Goal: Information Seeking & Learning: Learn about a topic

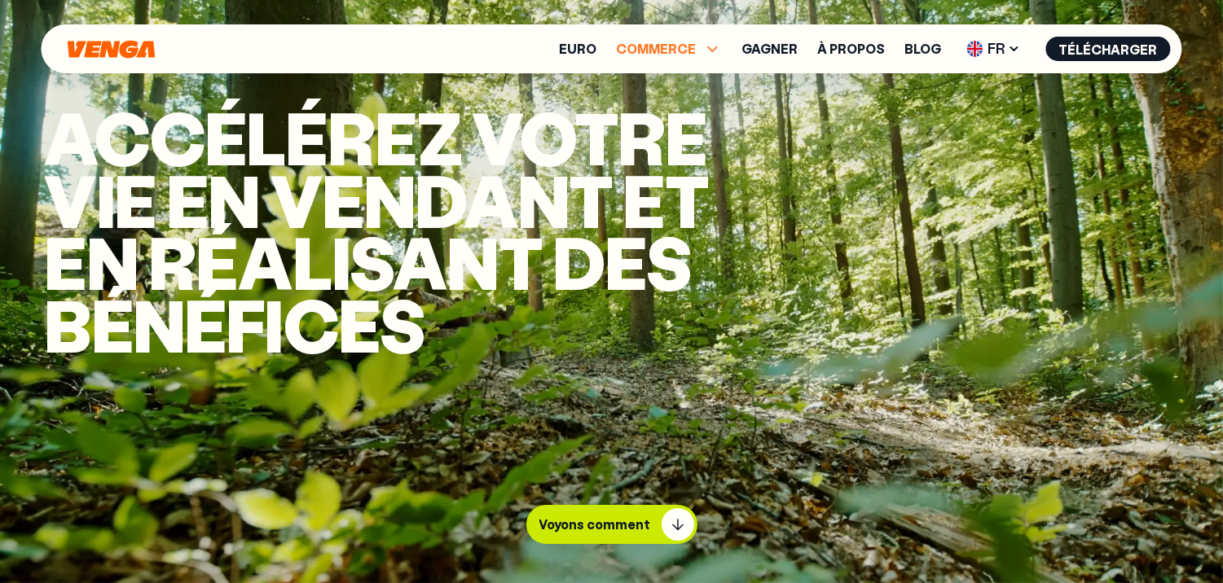
click at [720, 47] on icon at bounding box center [713, 49] width 20 height 20
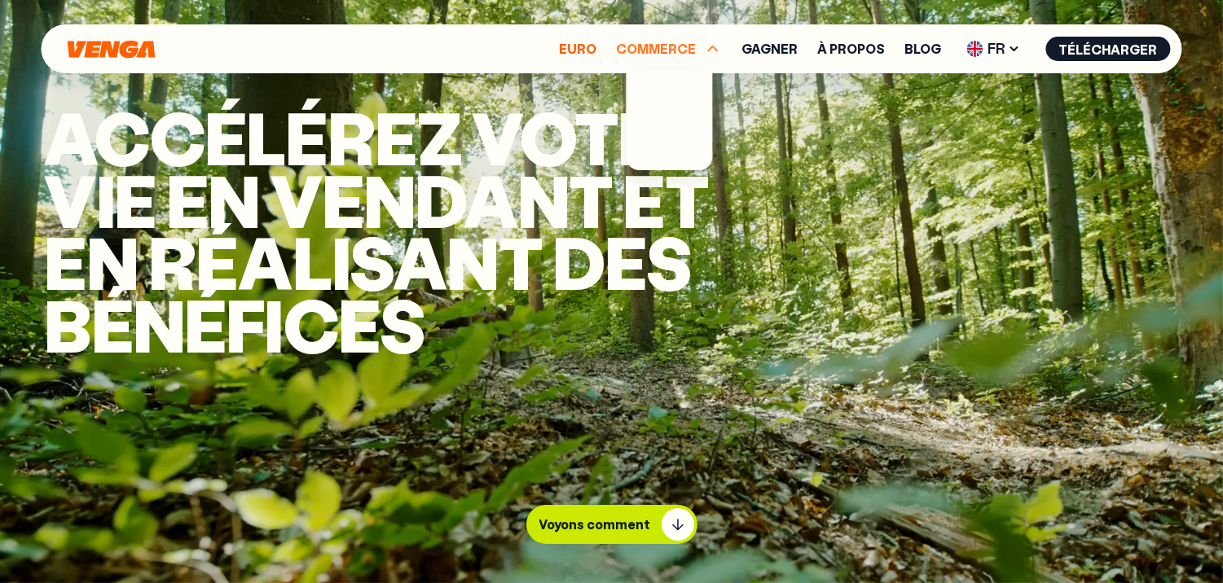
click at [585, 47] on font "Euro" at bounding box center [578, 48] width 37 height 17
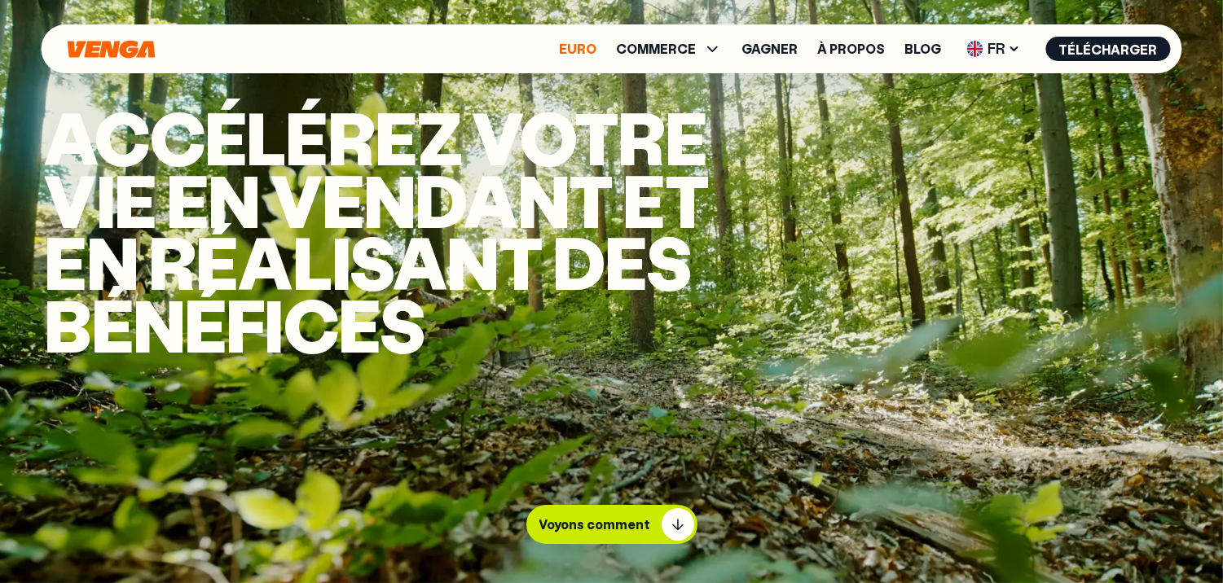
click at [587, 47] on font "Euro" at bounding box center [578, 48] width 37 height 17
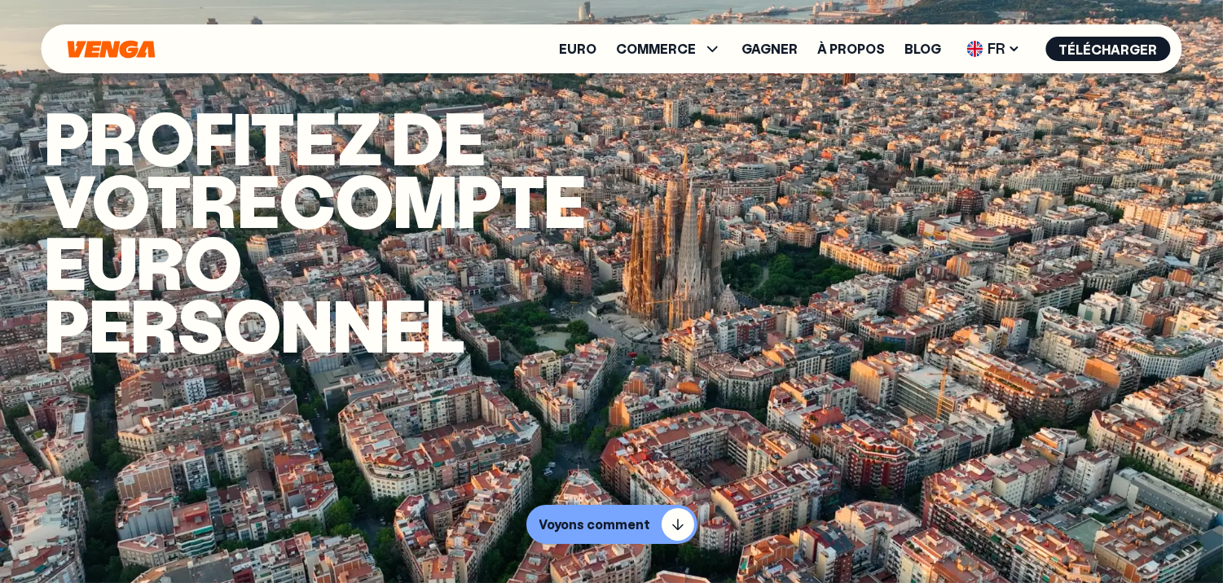
click at [712, 263] on h1 "Profitez de votre compte euro PERSONNEL" at bounding box center [391, 230] width 692 height 249
click at [590, 43] on font "Euro" at bounding box center [578, 48] width 37 height 17
click at [591, 46] on font "Euro" at bounding box center [578, 48] width 37 height 17
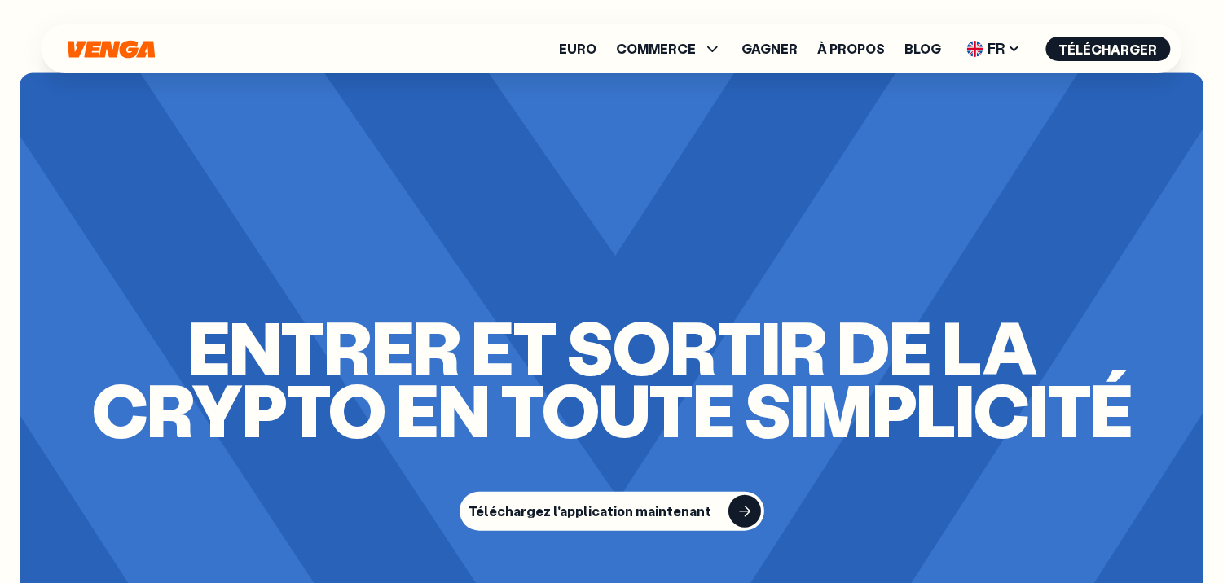
click at [613, 187] on div "entrer et sortir de la crypto en toute simplicité Téléchargez l'application mai…" at bounding box center [612, 423] width 1184 height 701
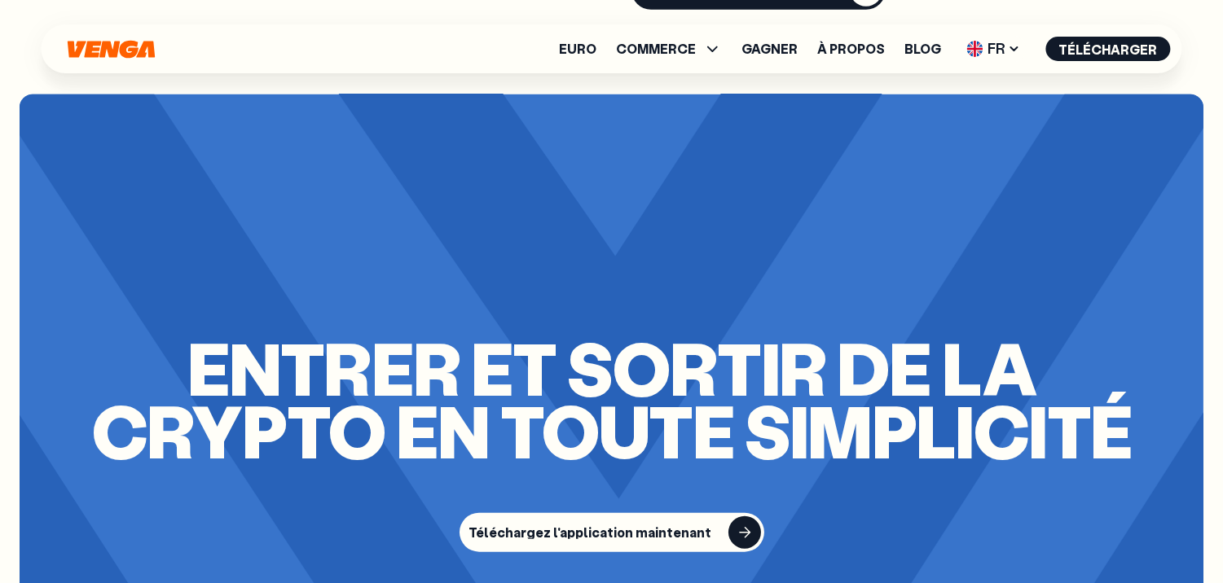
scroll to position [2900, 0]
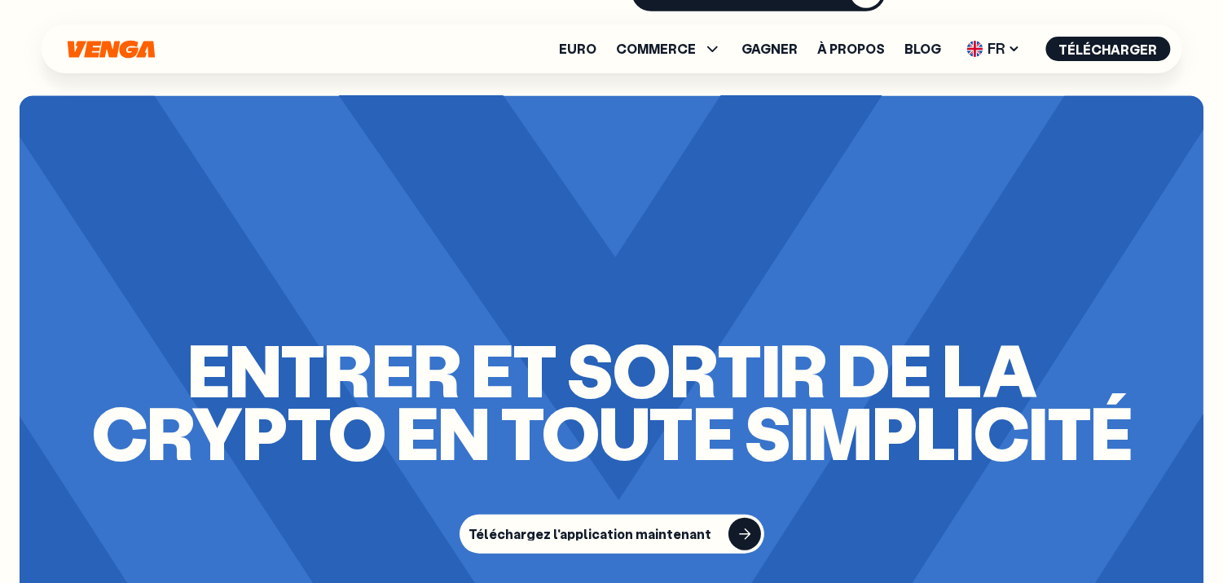
drag, startPoint x: 613, startPoint y: 187, endPoint x: 607, endPoint y: -24, distance: 211.1
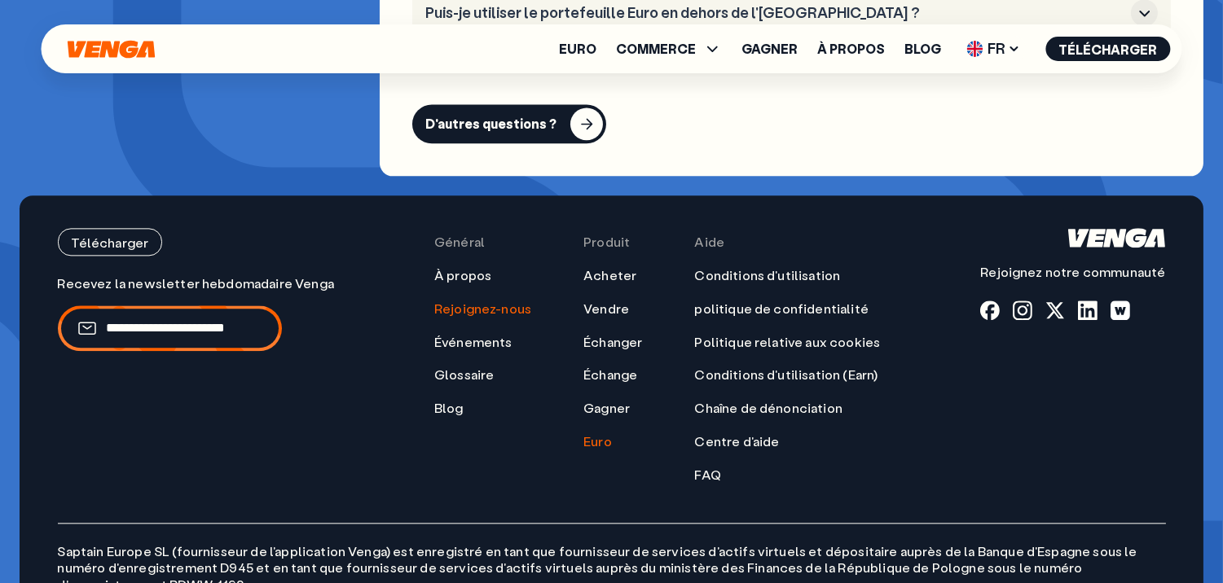
click at [529, 279] on div "Général À propos Rejoignez-nous Événements Glossaire Blog" at bounding box center [482, 355] width 97 height 255
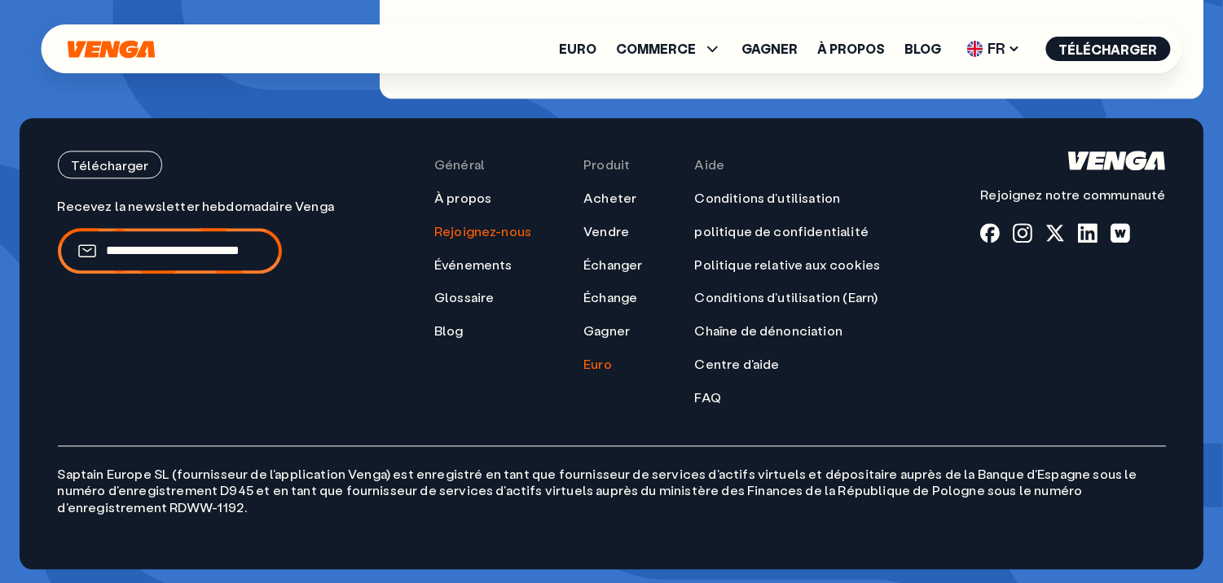
scroll to position [6825, 0]
click at [963, 143] on div "Télécharger Rejoignez notre communauté Général À propos Rejoignez-nous Événemen…" at bounding box center [611, 342] width 1173 height 451
click at [584, 46] on font "Euro" at bounding box center [578, 48] width 37 height 17
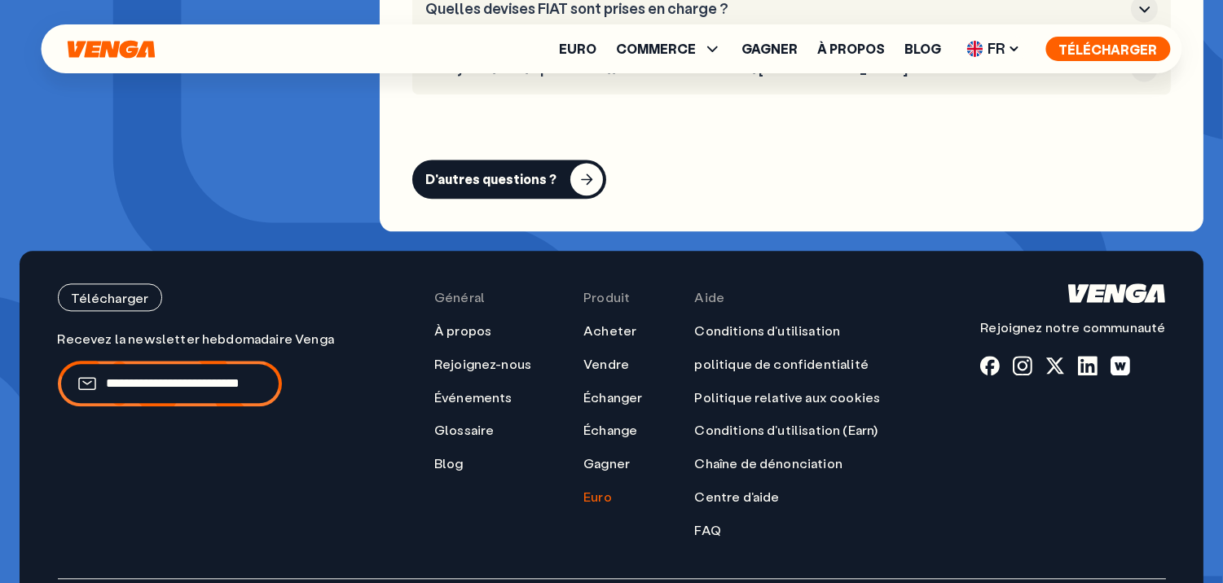
scroll to position [6692, 0]
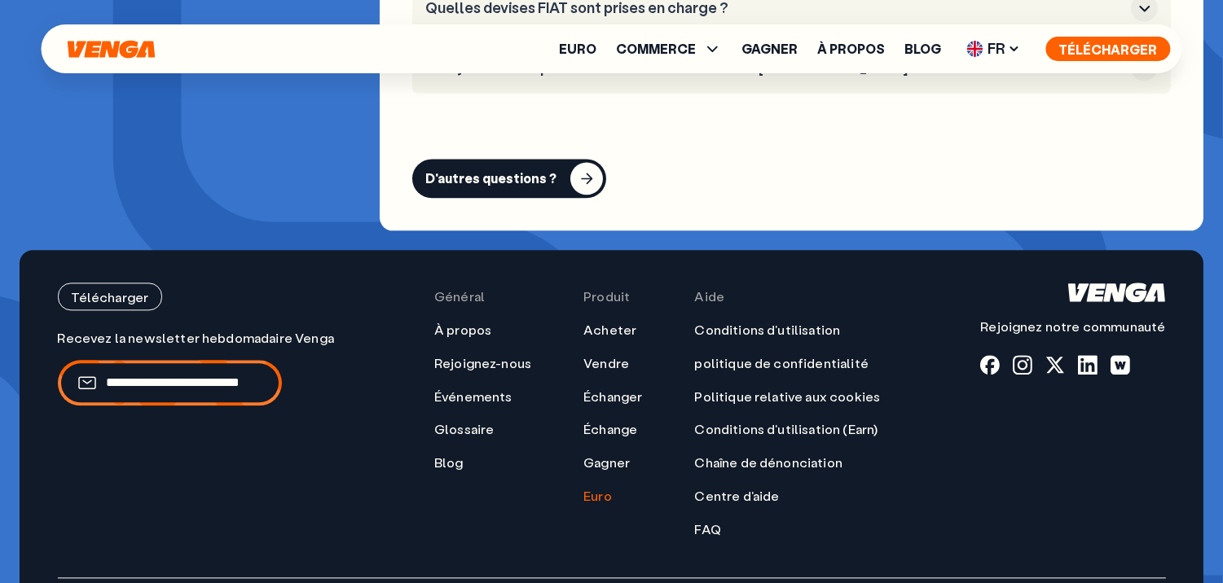
click at [1105, 46] on font "Télécharger" at bounding box center [1108, 49] width 99 height 17
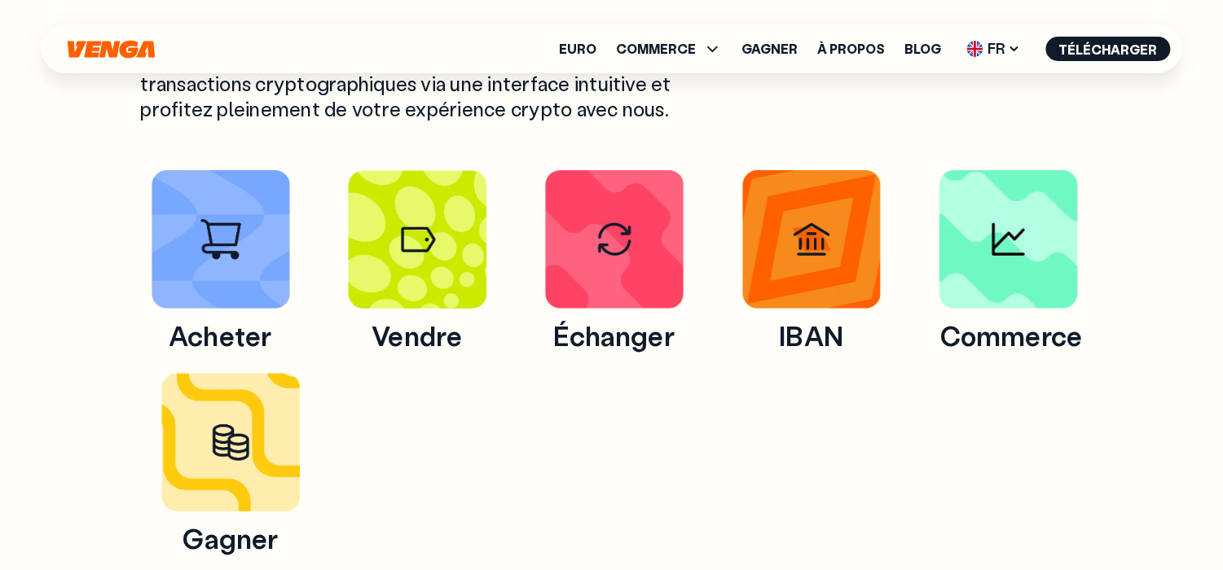
click at [342, 393] on div "[PERSON_NAME] IBAN Commerce Gagner" at bounding box center [611, 363] width 925 height 386
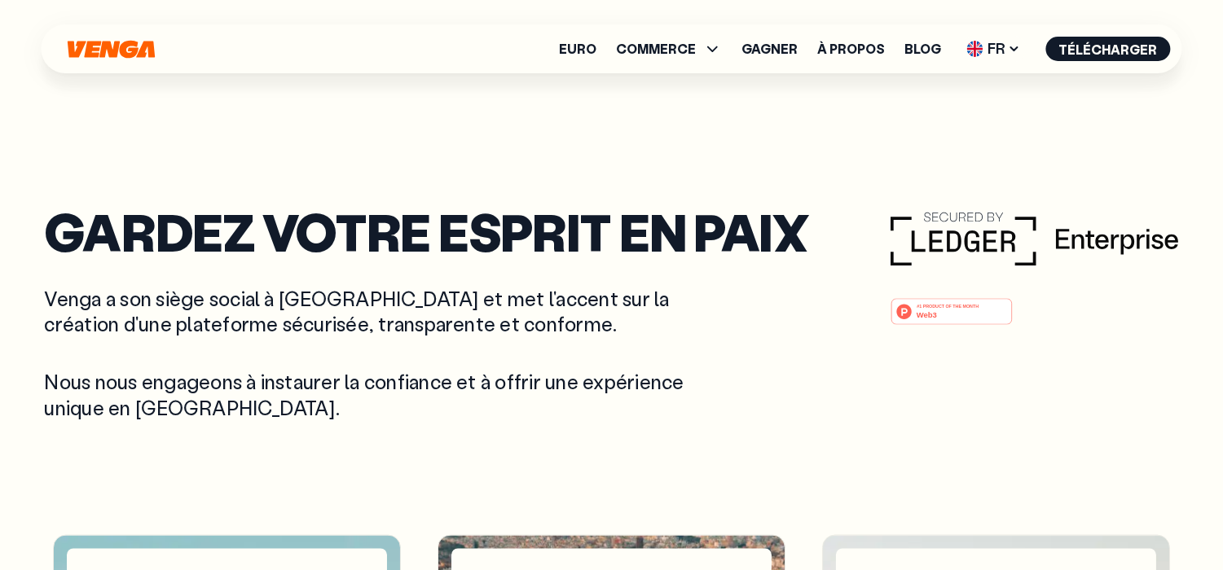
scroll to position [5266, 0]
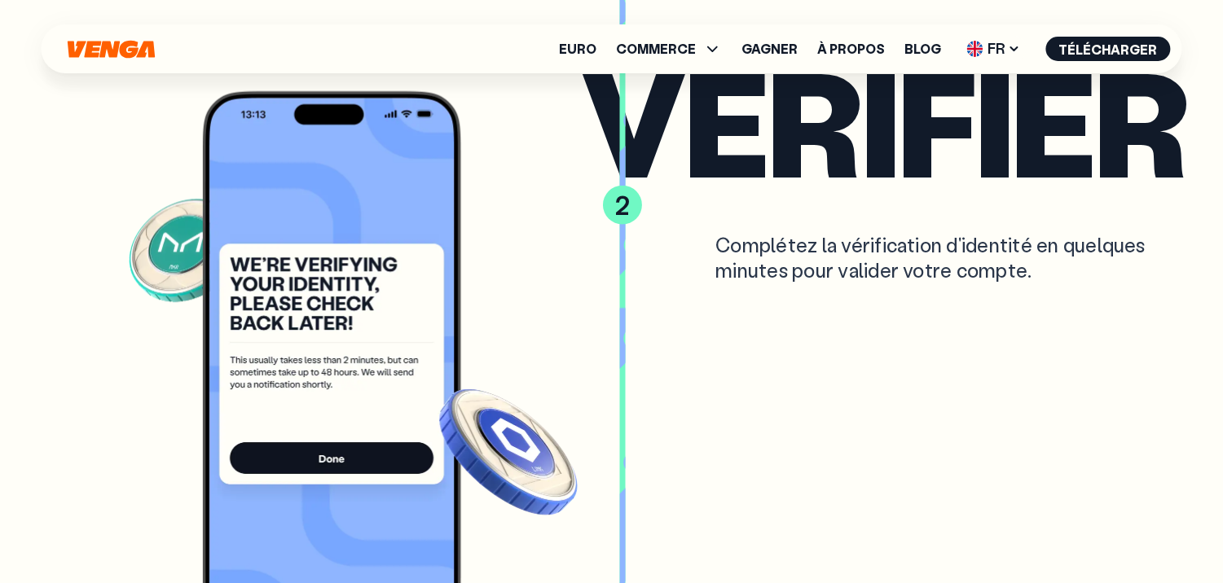
click at [595, 318] on div "vérifier Complétez la vérification d'identité en quelques minutes pour valider …" at bounding box center [884, 351] width 605 height 584
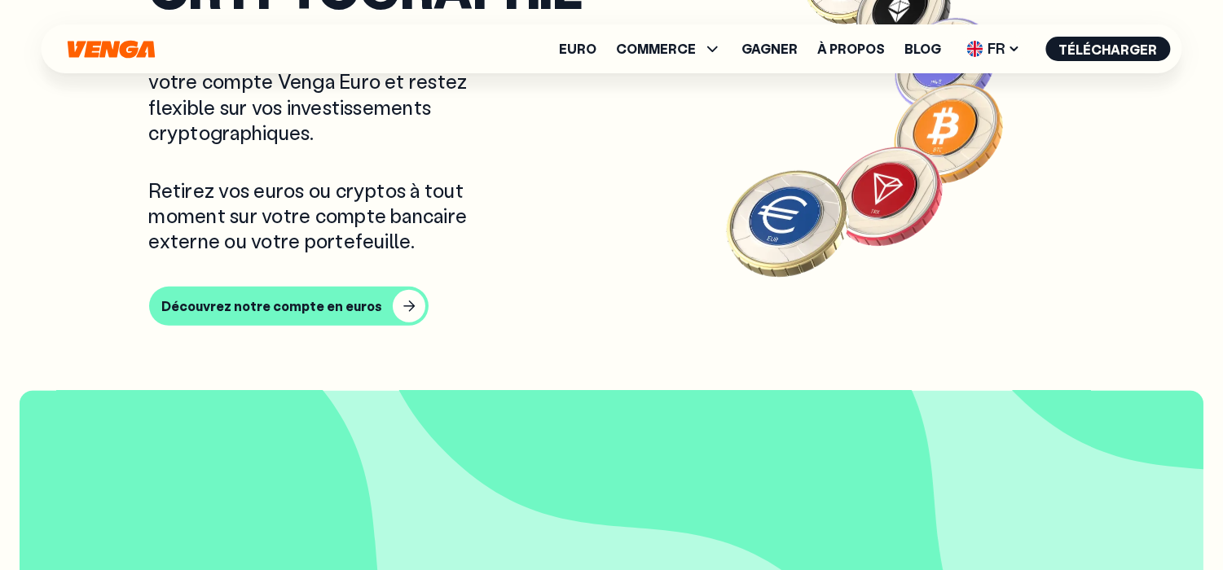
scroll to position [1813, 0]
click at [304, 305] on font "Découvrez notre compte en euros" at bounding box center [272, 306] width 221 height 17
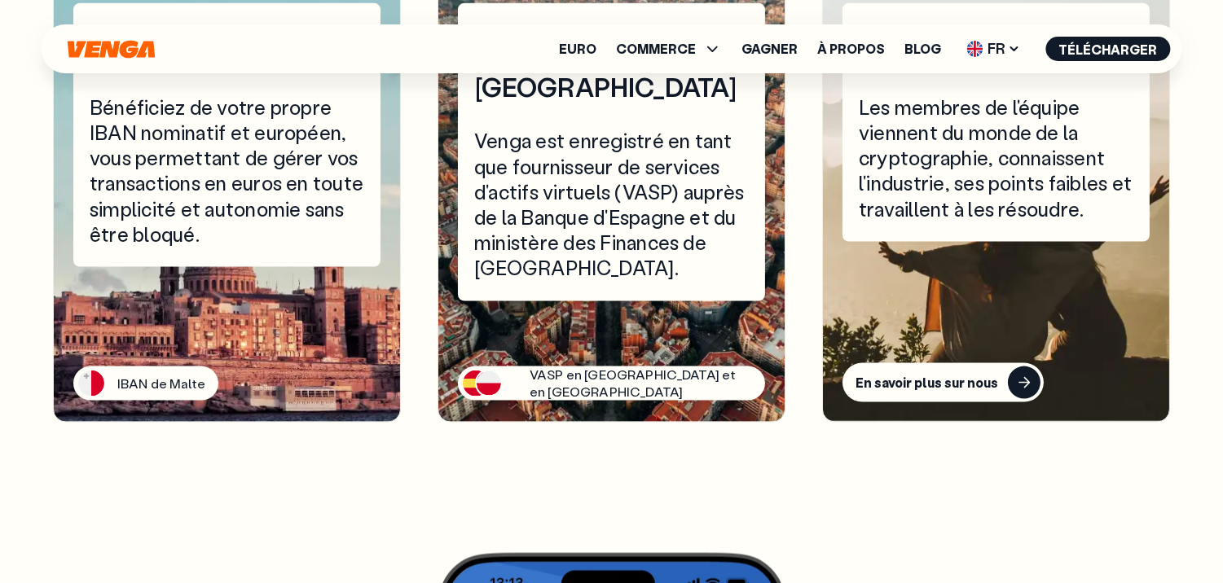
scroll to position [3949, 0]
